Goal: Find specific page/section: Find specific page/section

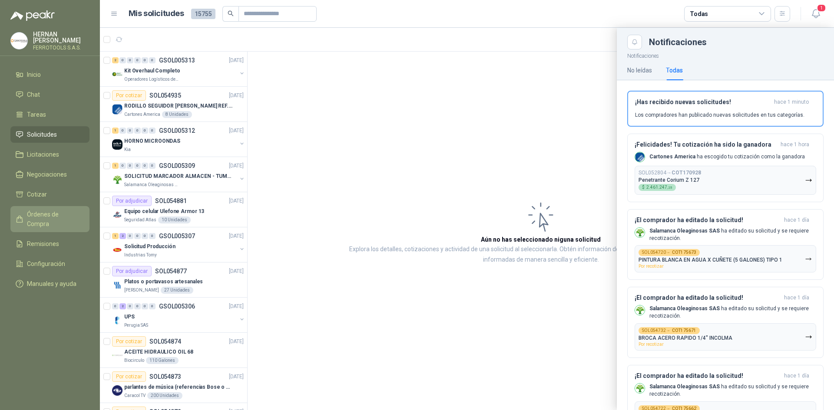
click at [74, 211] on span "Órdenes de Compra" at bounding box center [54, 219] width 54 height 19
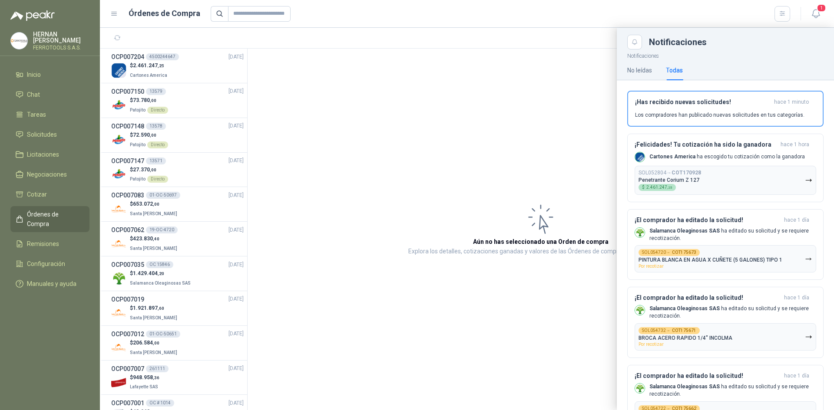
click at [186, 245] on div at bounding box center [467, 219] width 734 height 383
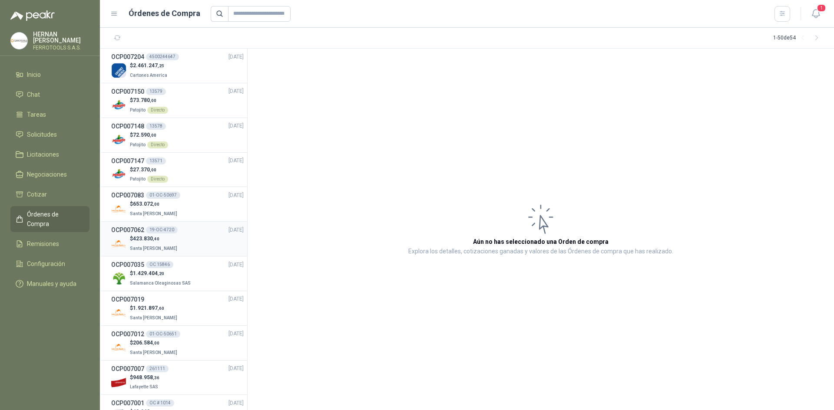
click at [179, 247] on div "$ 423.830 ,40 Santa [PERSON_NAME]" at bounding box center [177, 244] width 132 height 18
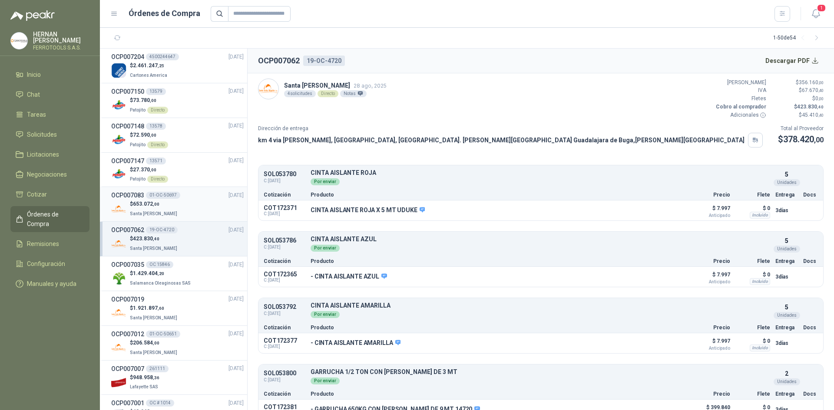
click at [190, 217] on div "$ 653.072 ,00 Santa [PERSON_NAME]" at bounding box center [177, 209] width 132 height 18
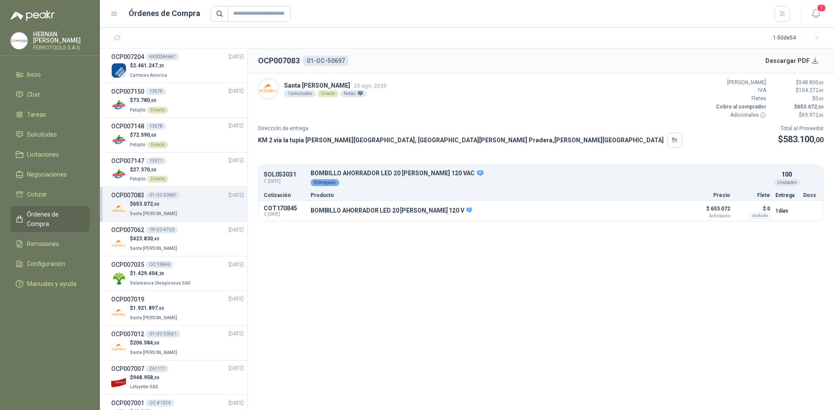
scroll to position [43, 0]
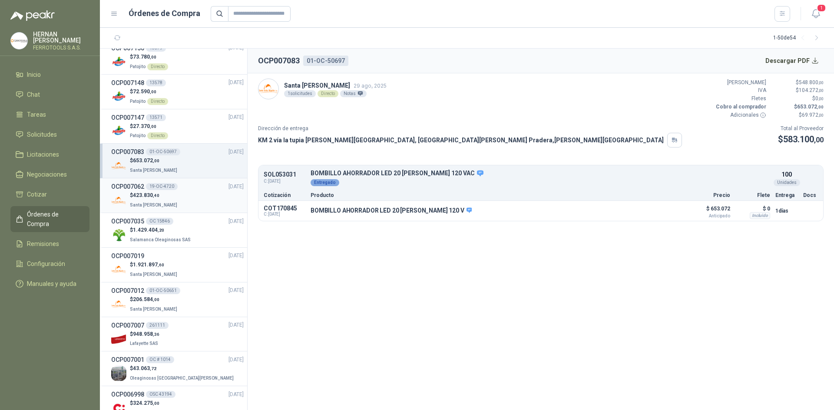
click at [204, 203] on div "$ 423.830 ,40 Santa [PERSON_NAME]" at bounding box center [177, 201] width 132 height 18
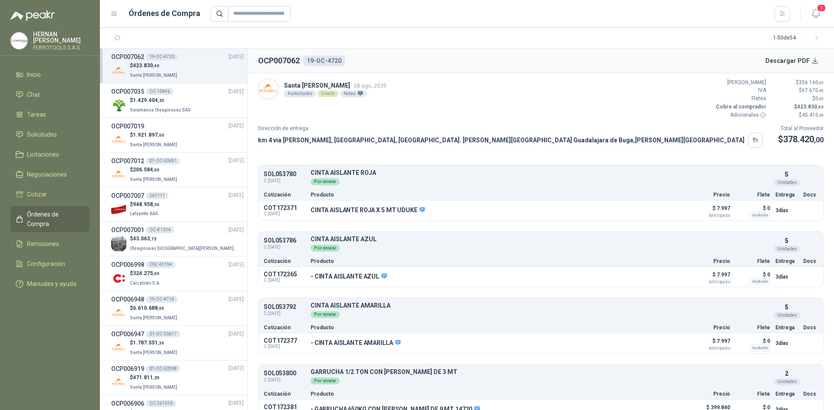
scroll to position [174, 0]
click at [204, 178] on div "$ 206.584 ,00 Santa [PERSON_NAME]" at bounding box center [177, 174] width 132 height 18
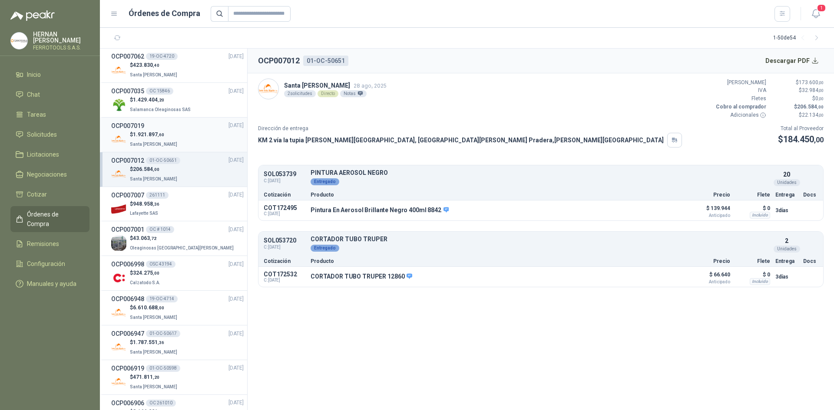
click at [202, 145] on div "$ 1.921.897 ,60 Santa [PERSON_NAME]" at bounding box center [177, 140] width 132 height 18
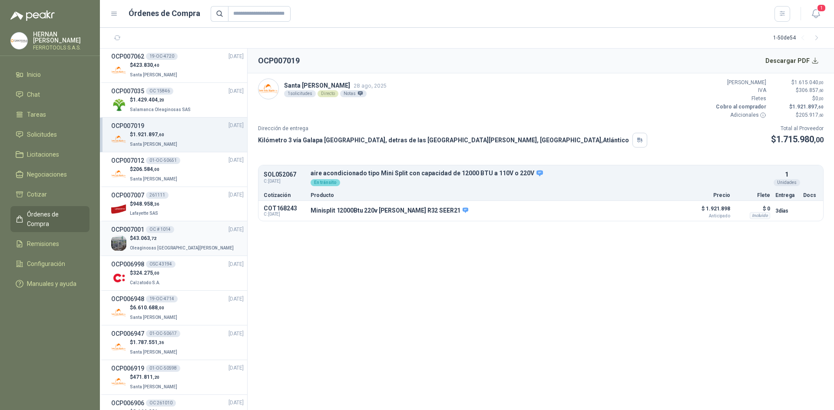
scroll to position [261, 0]
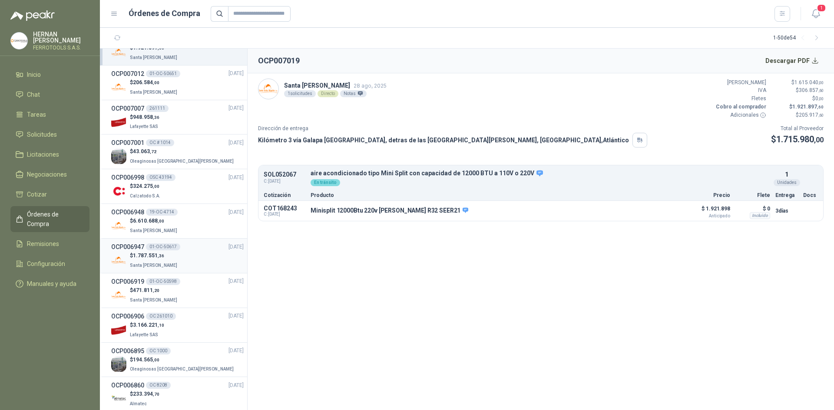
click at [191, 253] on div "$ 1.787.551 ,36 [GEOGRAPHIC_DATA][PERSON_NAME]" at bounding box center [177, 261] width 132 height 18
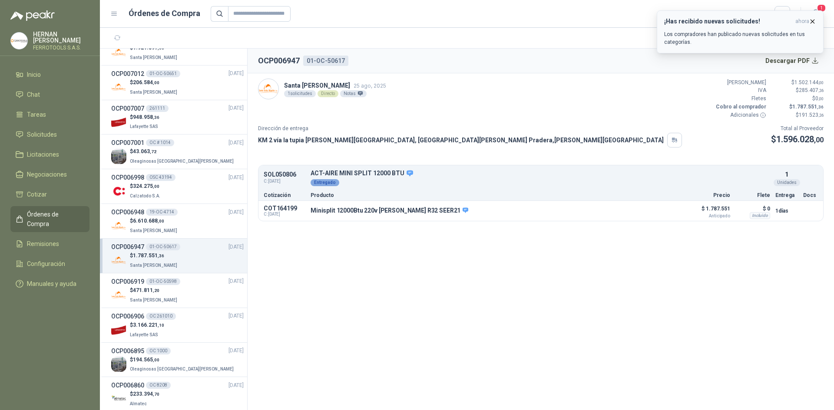
click at [808, 19] on span "ahora" at bounding box center [802, 21] width 14 height 7
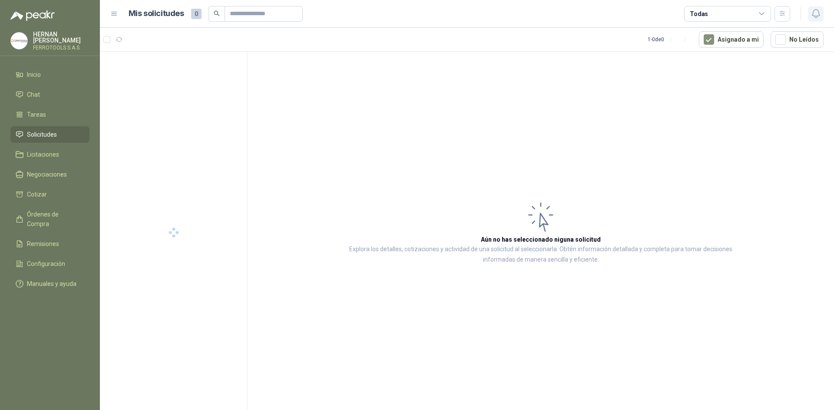
click at [815, 17] on icon "button" at bounding box center [815, 14] width 7 height 8
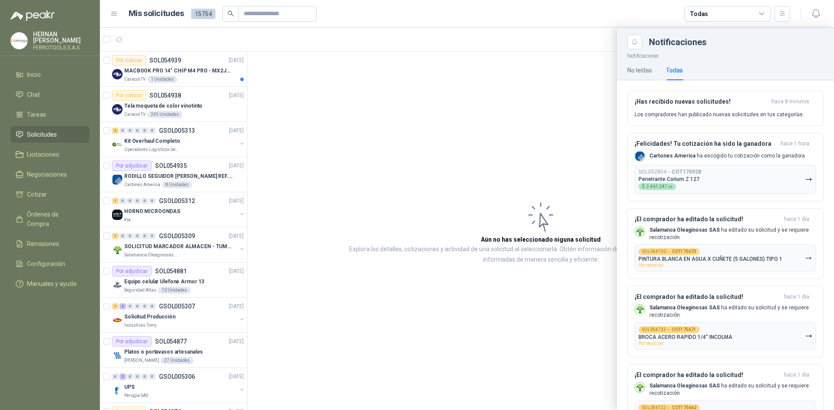
click at [307, 89] on div at bounding box center [467, 219] width 734 height 383
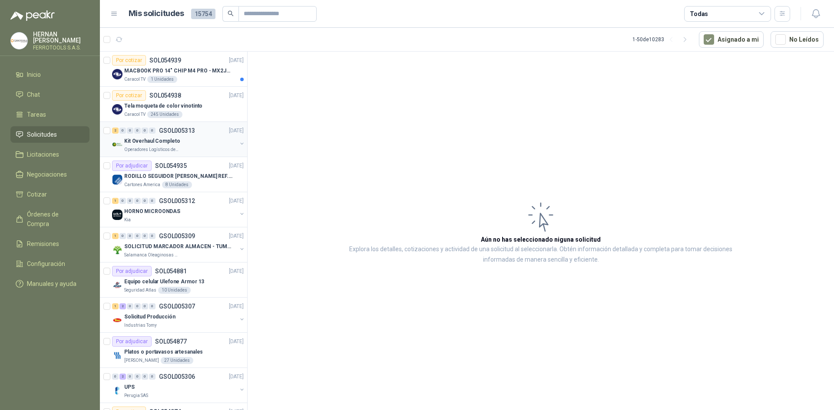
click at [212, 144] on div "Kit Overhaul Completo" at bounding box center [180, 141] width 113 height 10
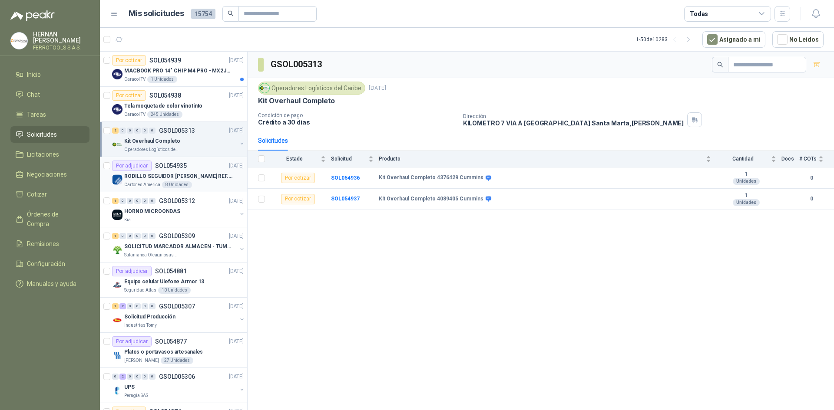
click at [213, 188] on div "Cartones America 8 Unidades" at bounding box center [183, 185] width 119 height 7
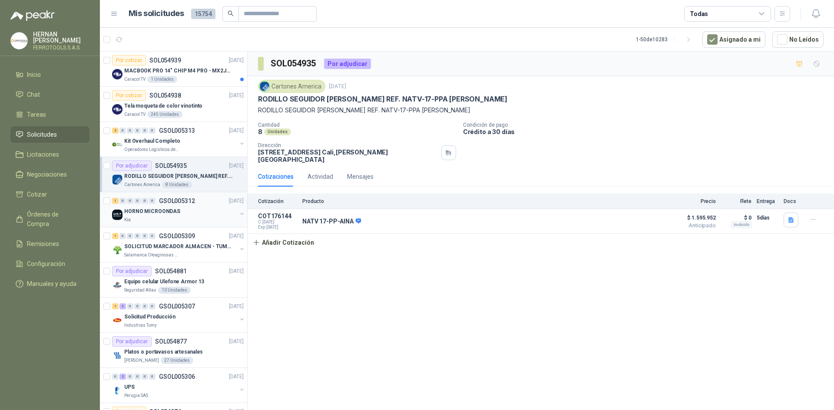
click at [204, 222] on div "Kia" at bounding box center [180, 220] width 113 height 7
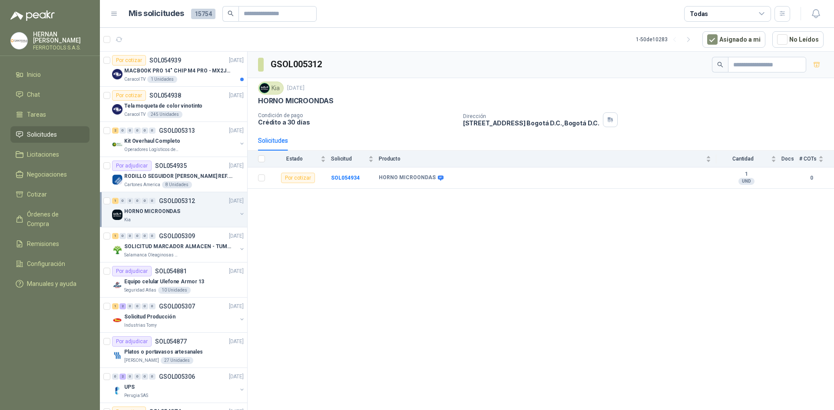
click at [199, 222] on div "Kia" at bounding box center [180, 220] width 113 height 7
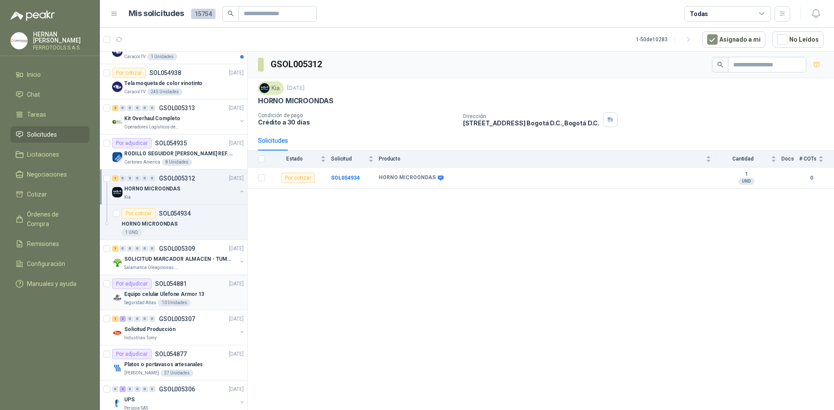
scroll to position [43, 0]
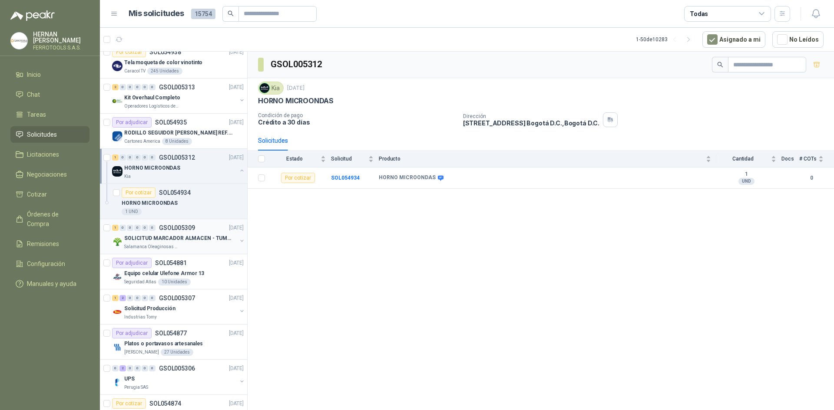
click at [195, 246] on div "Salamanca Oleaginosas SAS" at bounding box center [180, 247] width 113 height 7
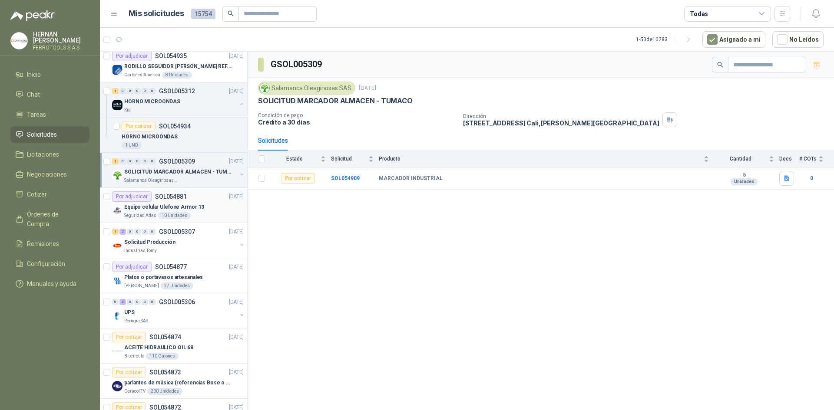
scroll to position [130, 0]
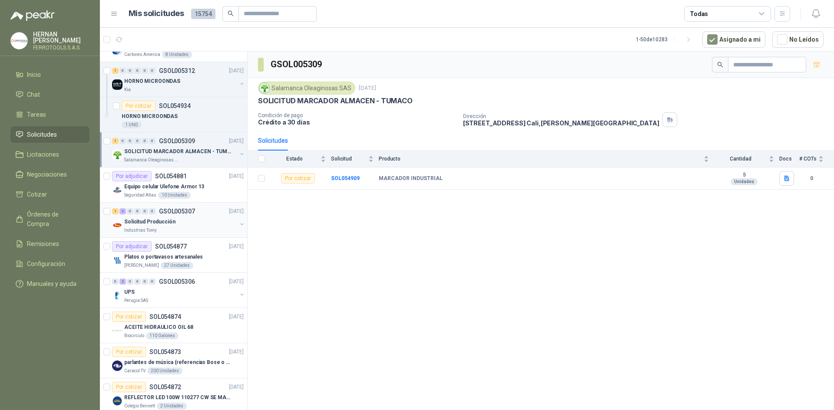
click at [206, 226] on div "Solicitud Producción" at bounding box center [180, 222] width 113 height 10
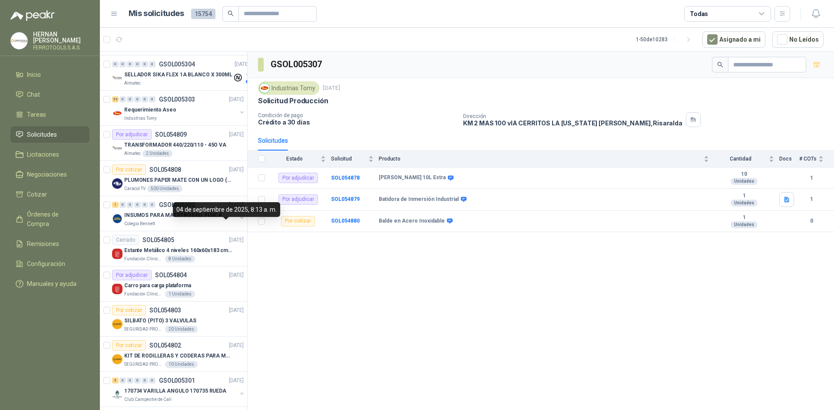
scroll to position [608, 0]
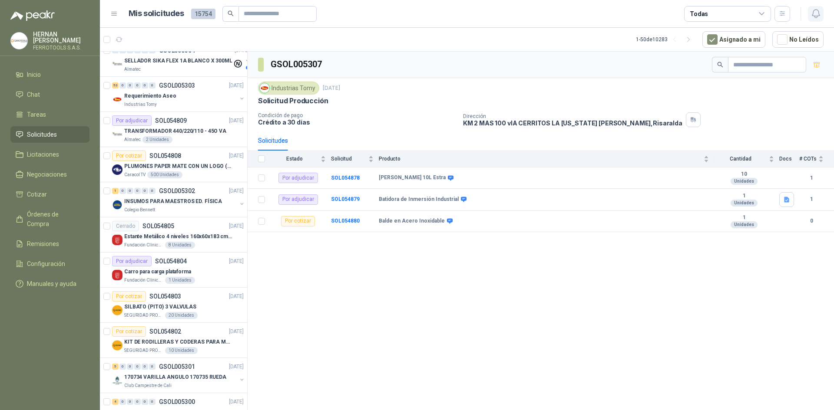
click at [817, 14] on icon "button" at bounding box center [816, 13] width 11 height 11
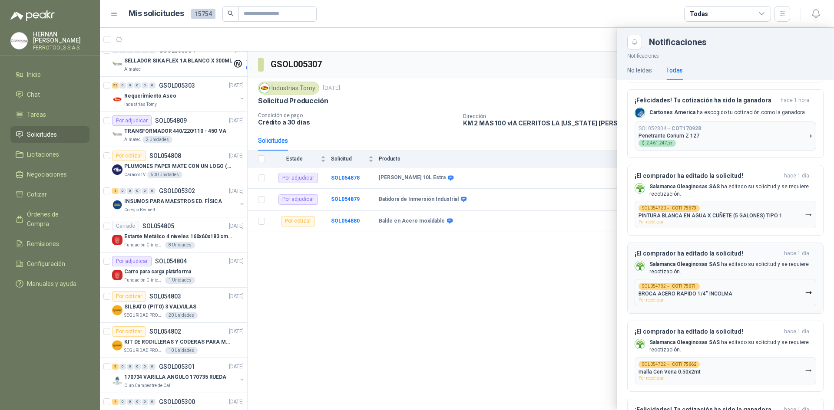
scroll to position [87, 0]
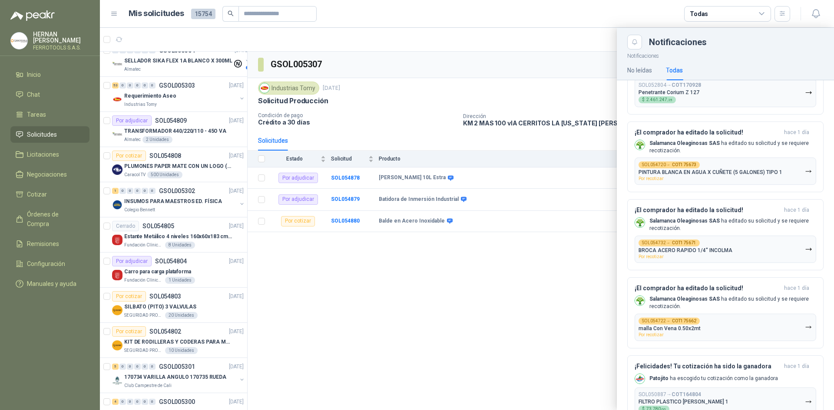
click at [459, 298] on div at bounding box center [467, 219] width 734 height 383
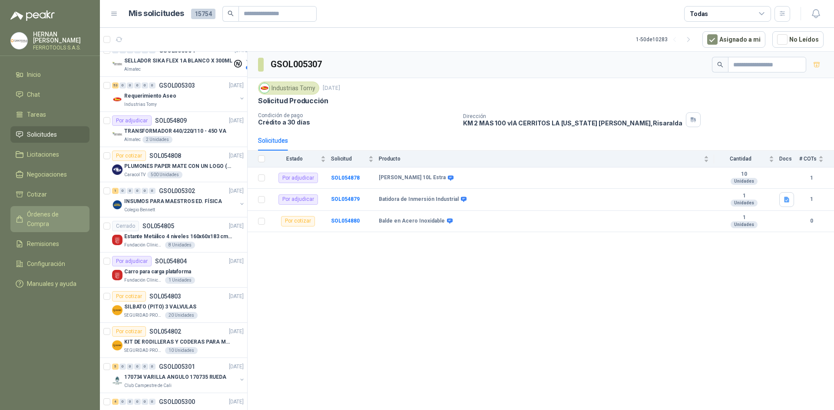
click at [69, 210] on span "Órdenes de Compra" at bounding box center [54, 219] width 54 height 19
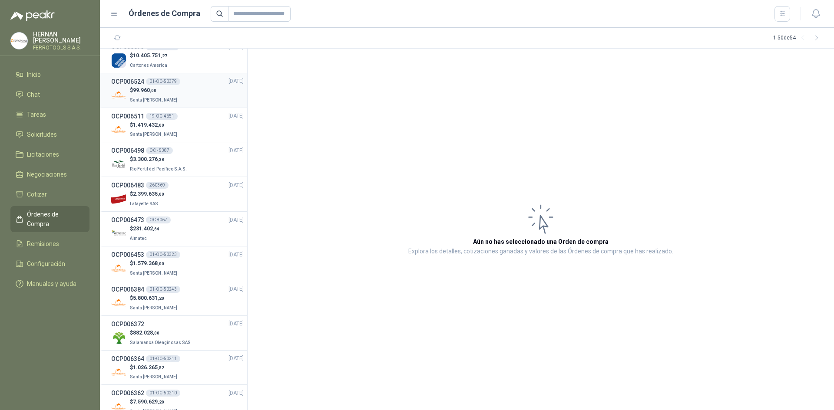
scroll to position [912, 0]
click at [197, 241] on div "$ 231.402 ,64 Almatec" at bounding box center [177, 234] width 132 height 18
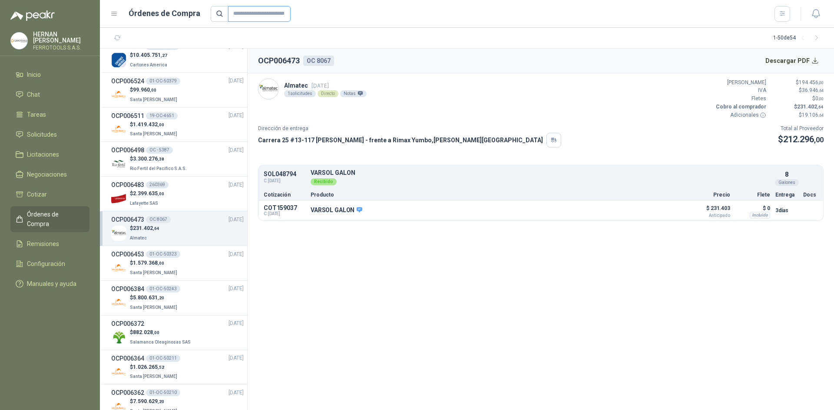
click at [268, 14] on input "text" at bounding box center [259, 14] width 63 height 16
type input "****"
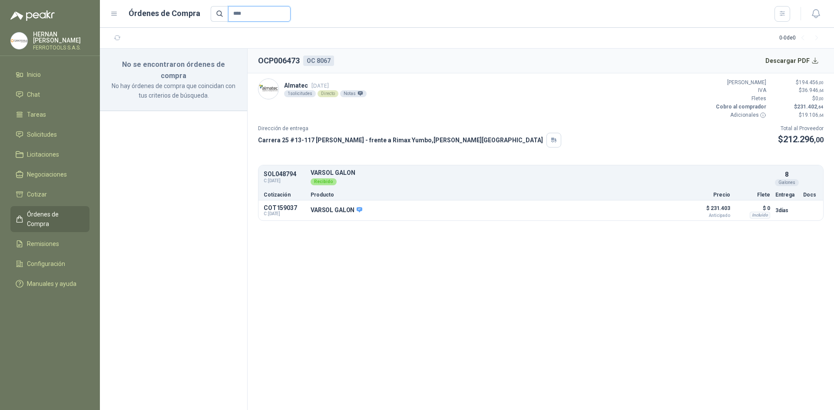
drag, startPoint x: 248, startPoint y: 12, endPoint x: 202, endPoint y: 9, distance: 46.1
click at [202, 9] on div "Órdenes de Compra ****" at bounding box center [450, 14] width 680 height 16
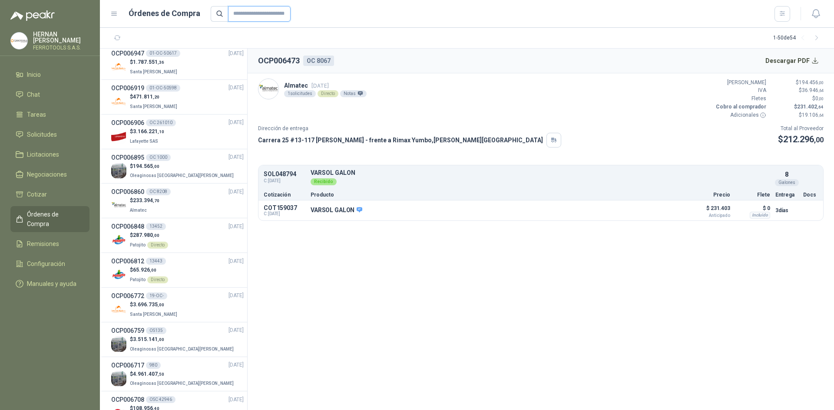
scroll to position [434, 0]
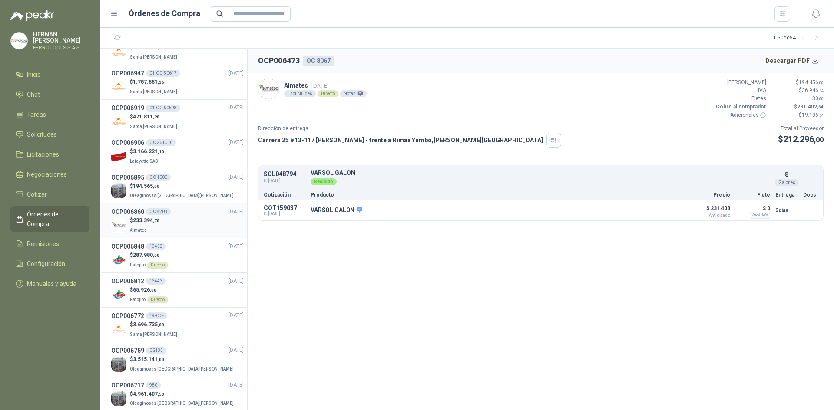
click at [184, 230] on div "$ 233.394 ,70 Almatec" at bounding box center [177, 226] width 132 height 18
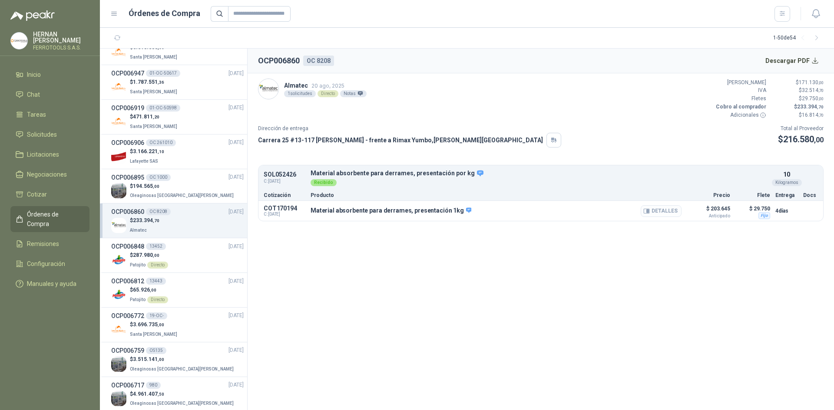
click at [660, 214] on button "Detalles" at bounding box center [661, 211] width 41 height 12
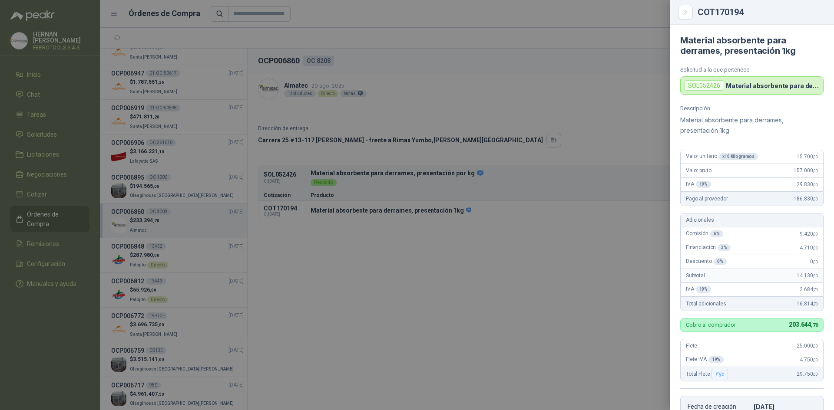
scroll to position [180, 0]
